Goal: Task Accomplishment & Management: Use online tool/utility

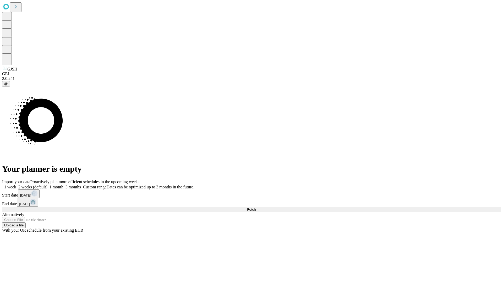
click at [256, 208] on span "Fetch" at bounding box center [251, 210] width 9 height 4
